Goal: Entertainment & Leisure: Consume media (video, audio)

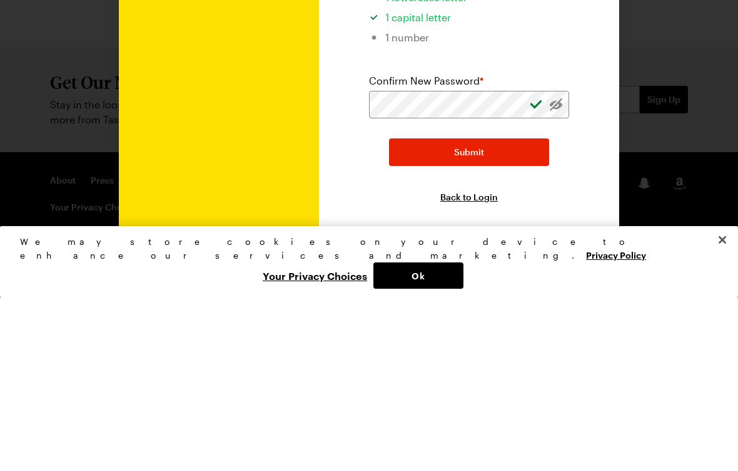
click at [432, 312] on button "Submit" at bounding box center [469, 326] width 160 height 28
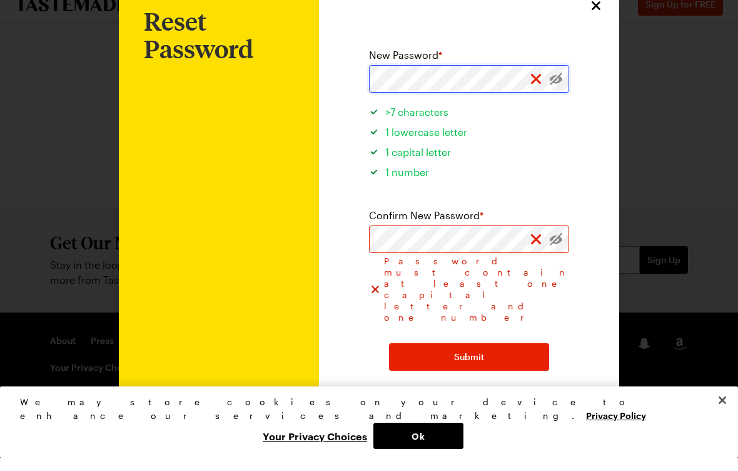
scroll to position [23, 0]
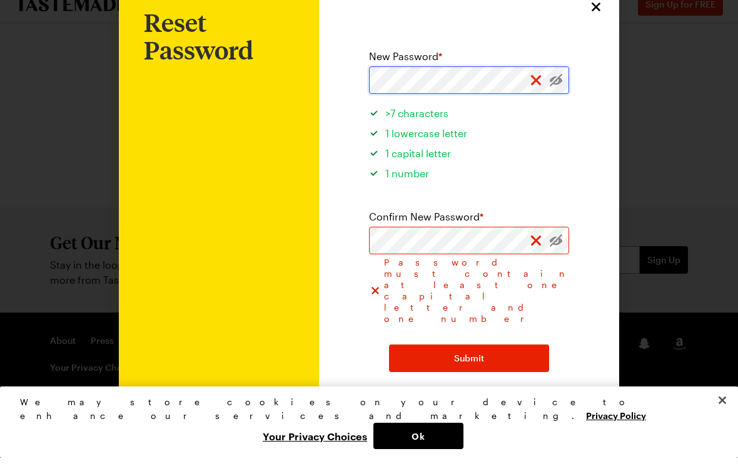
click at [469, 357] on button "Submit" at bounding box center [469, 371] width 160 height 28
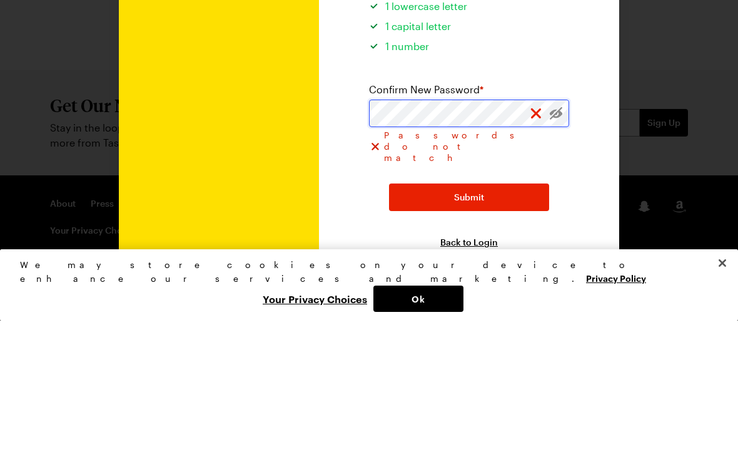
scroll to position [0, 0]
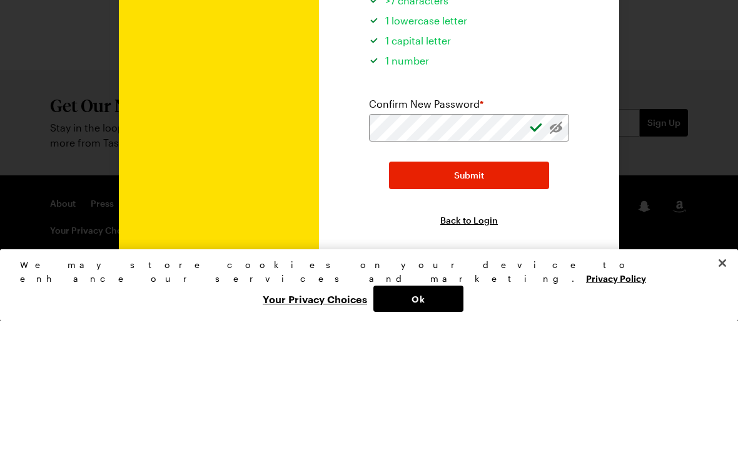
click at [432, 312] on button "Submit" at bounding box center [469, 326] width 160 height 28
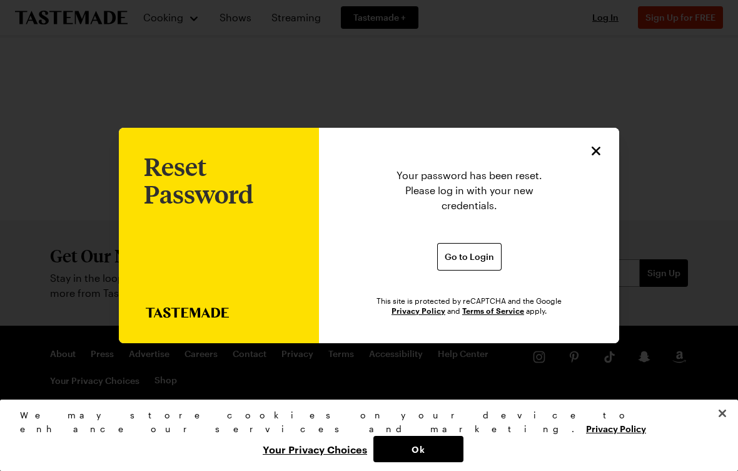
click at [451, 243] on button "Go to Login" at bounding box center [469, 257] width 64 height 28
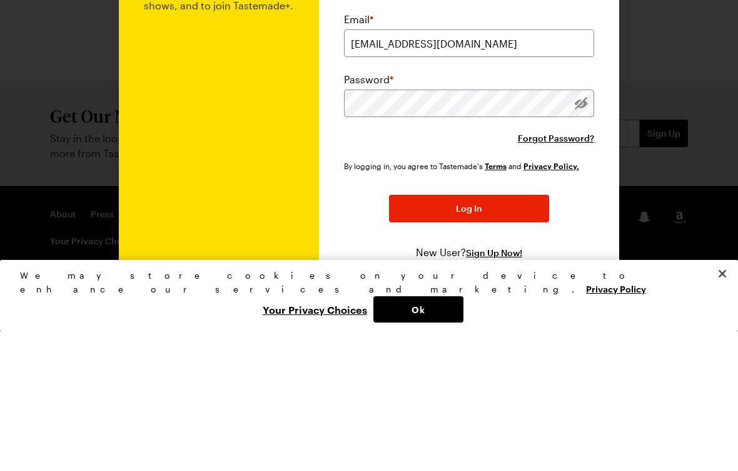
click at [325, 203] on div "Log In Join over one million other tastemakers to view and save recipes, meal p…" at bounding box center [469, 239] width 300 height 439
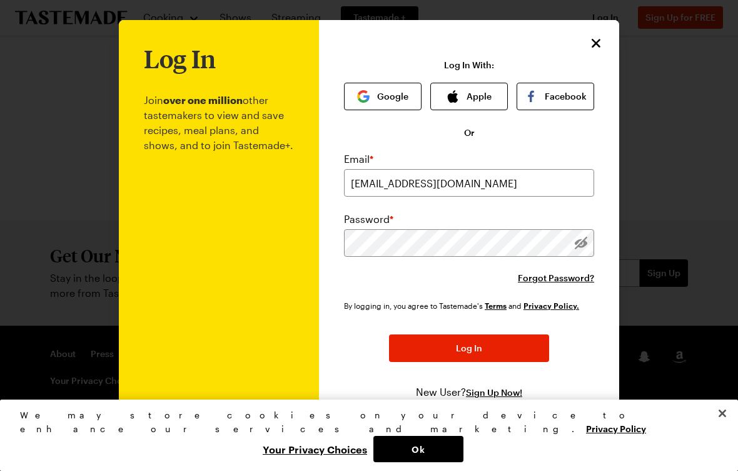
click at [424, 345] on button "Log In" at bounding box center [469, 348] width 160 height 28
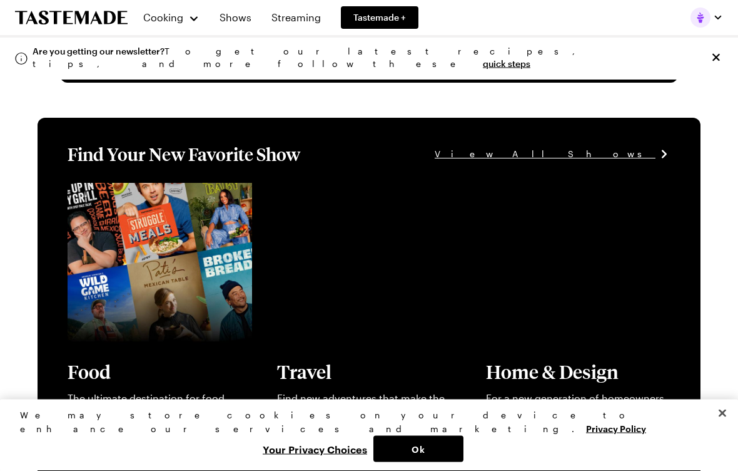
scroll to position [184, 0]
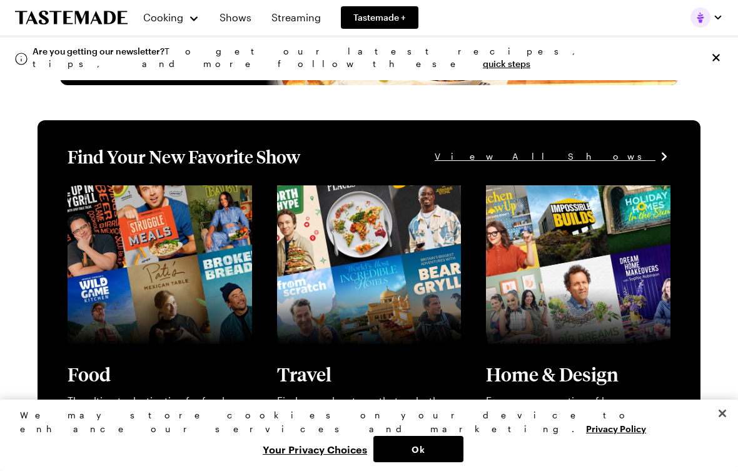
click at [327, 198] on link "View full content for [object Object]" at bounding box center [362, 192] width 171 height 12
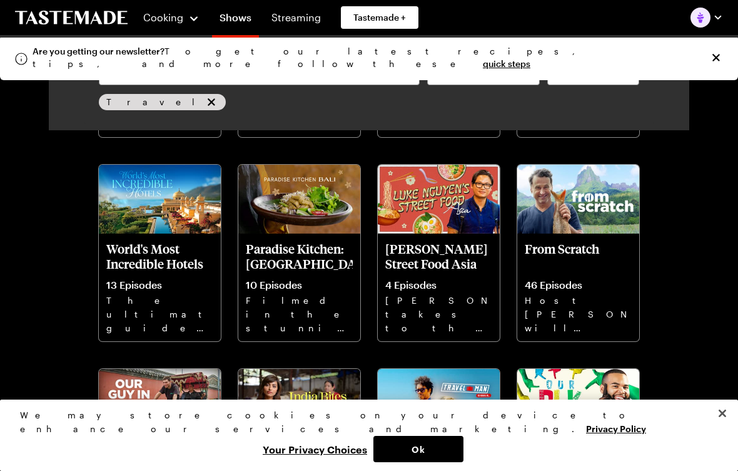
scroll to position [466, 0]
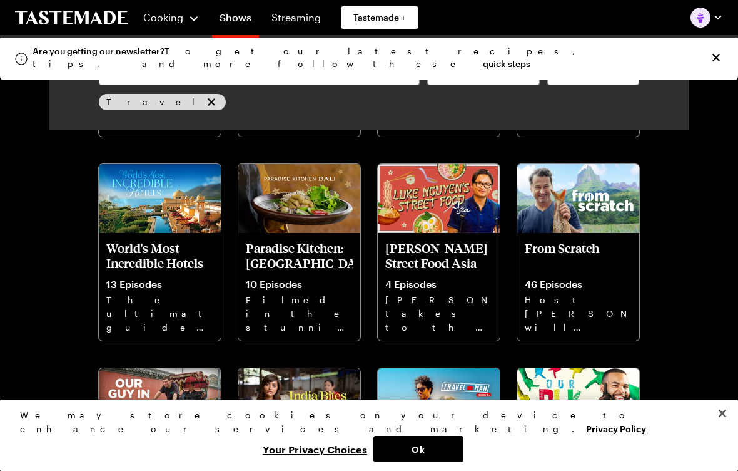
click at [434, 288] on p "4 Episodes" at bounding box center [438, 284] width 107 height 13
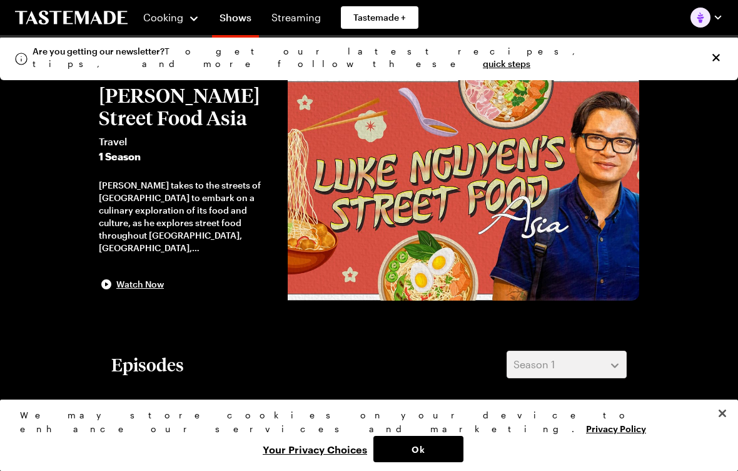
click at [144, 280] on span "Watch Now" at bounding box center [140, 284] width 48 height 13
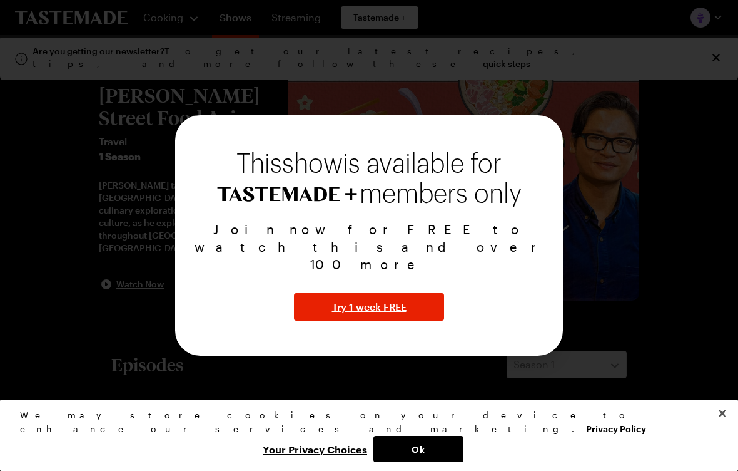
click at [225, 322] on div "This show is available for members only Join now for FREE to watch this and ove…" at bounding box center [369, 235] width 388 height 240
click at [346, 300] on span "Try 1 week FREE" at bounding box center [369, 306] width 74 height 15
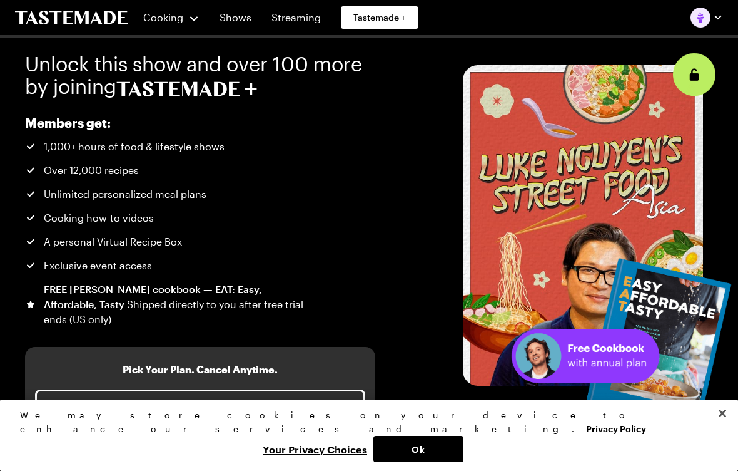
click at [723, 427] on button "Close" at bounding box center [723, 413] width 28 height 28
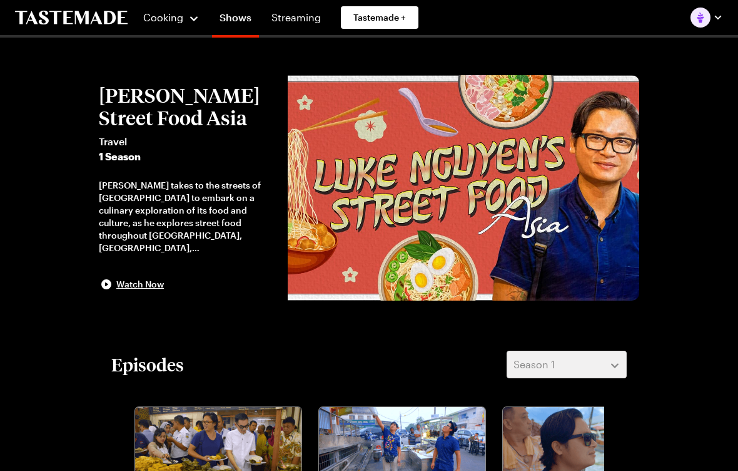
click at [136, 278] on span "Watch Now" at bounding box center [140, 284] width 48 height 13
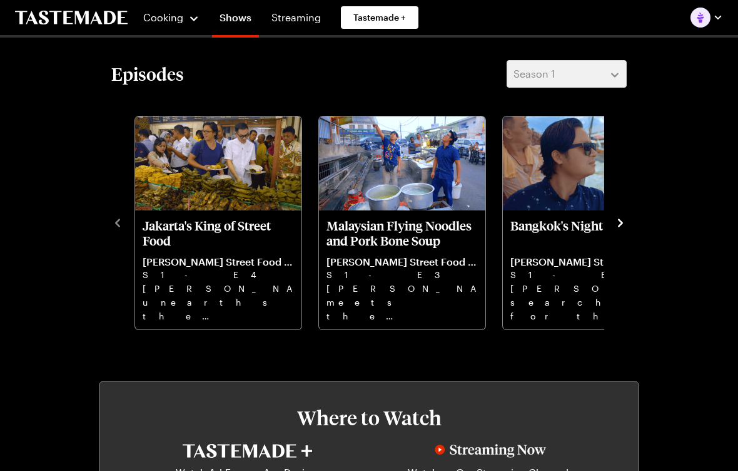
scroll to position [287, 0]
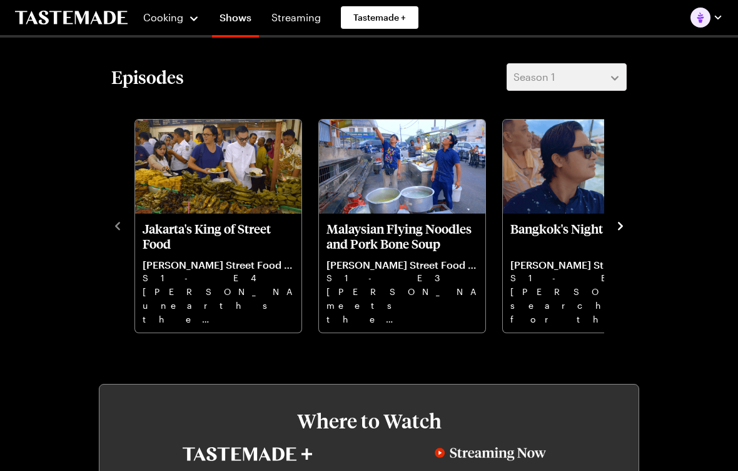
click at [198, 303] on p "[PERSON_NAME] unearths the delicious delicacies of [GEOGRAPHIC_DATA], including…" at bounding box center [218, 305] width 151 height 40
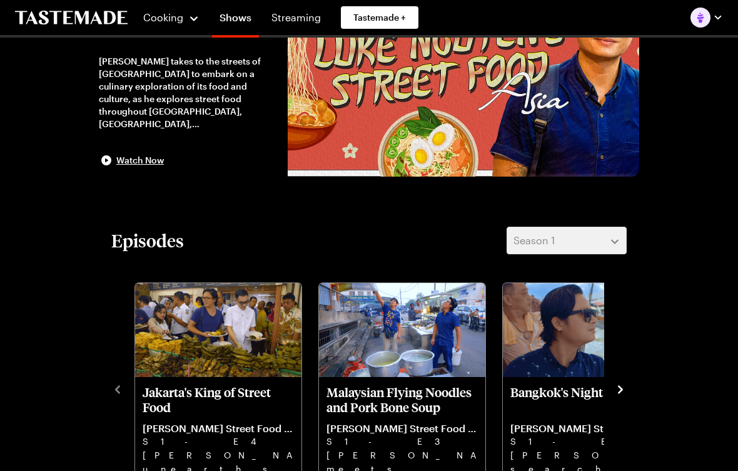
scroll to position [0, 0]
